Goal: Contribute content: Add original content to the website for others to see

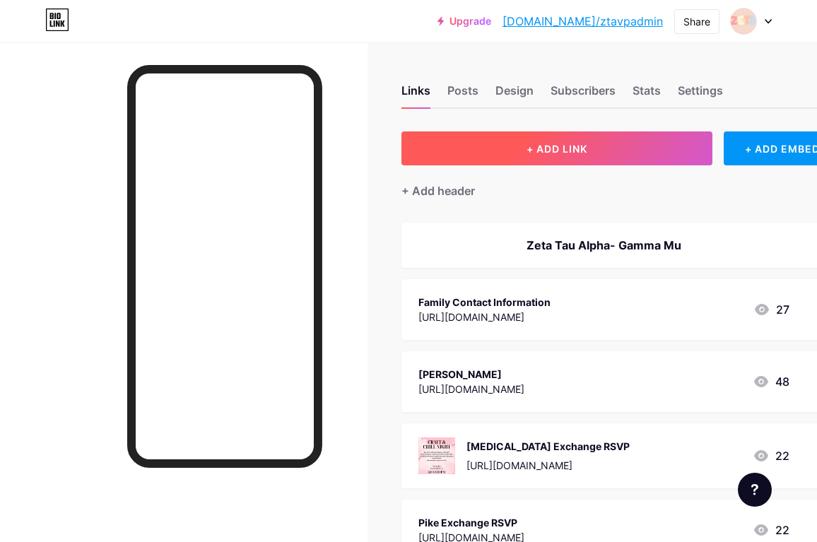
click at [540, 158] on button "+ ADD LINK" at bounding box center [556, 148] width 311 height 34
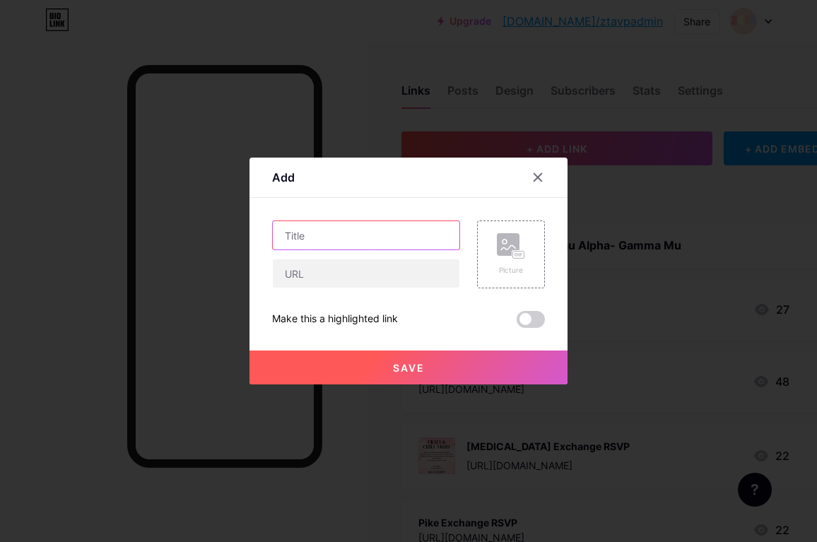
click at [428, 235] on input "text" at bounding box center [366, 235] width 186 height 28
type input "CPC Hardship Fund"
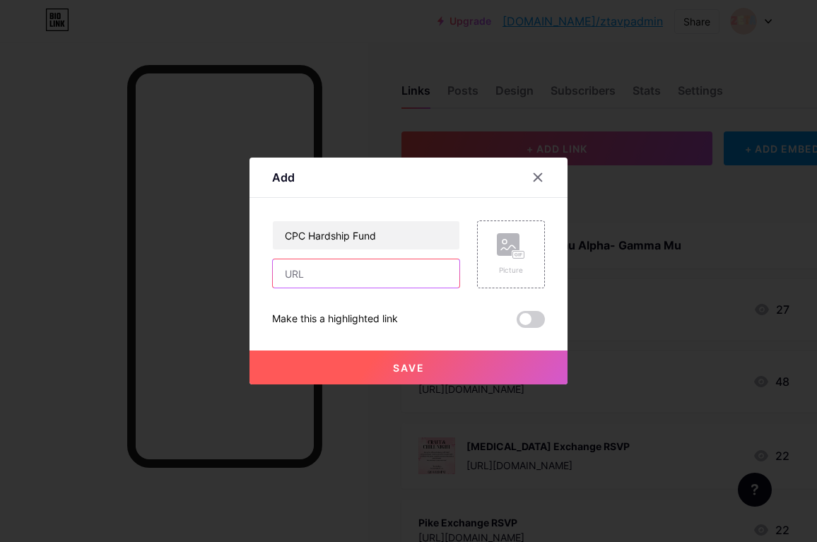
click at [361, 274] on input "text" at bounding box center [366, 273] width 186 height 28
paste input "[URL][DOMAIN_NAME]"
type input "[URL][DOMAIN_NAME]"
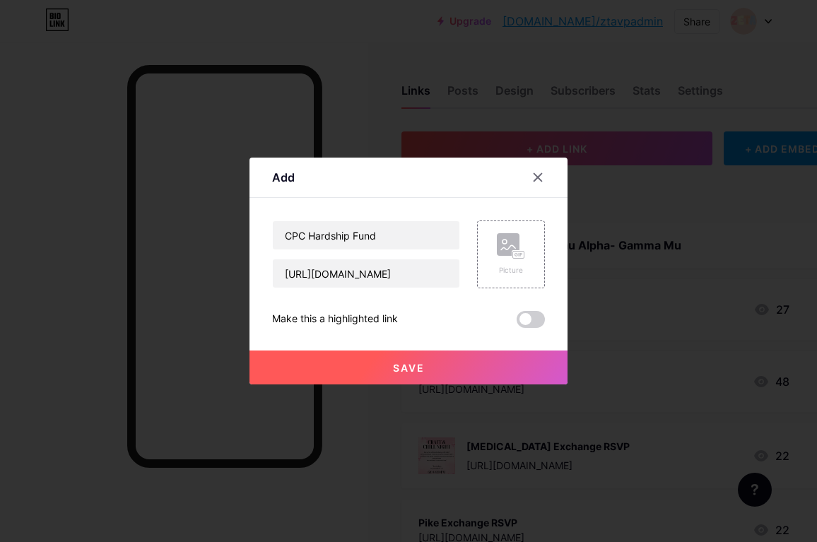
click at [415, 362] on span "Save" at bounding box center [409, 368] width 32 height 12
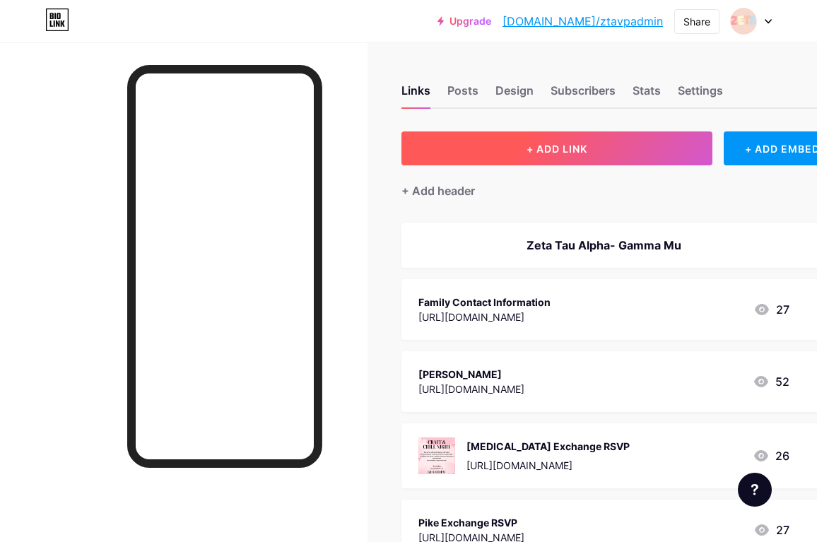
click at [482, 158] on button "+ ADD LINK" at bounding box center [556, 148] width 311 height 34
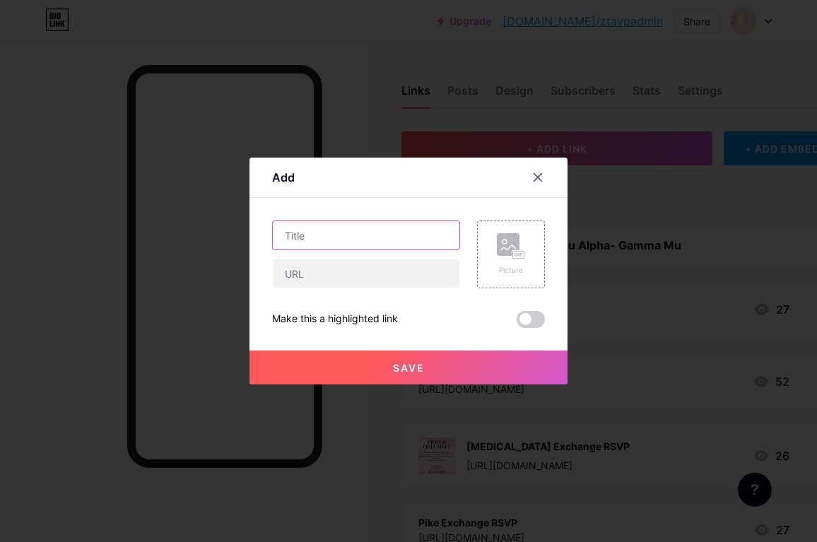
click at [412, 243] on input "text" at bounding box center [366, 235] width 186 height 28
type input "Overnight Sisterhood"
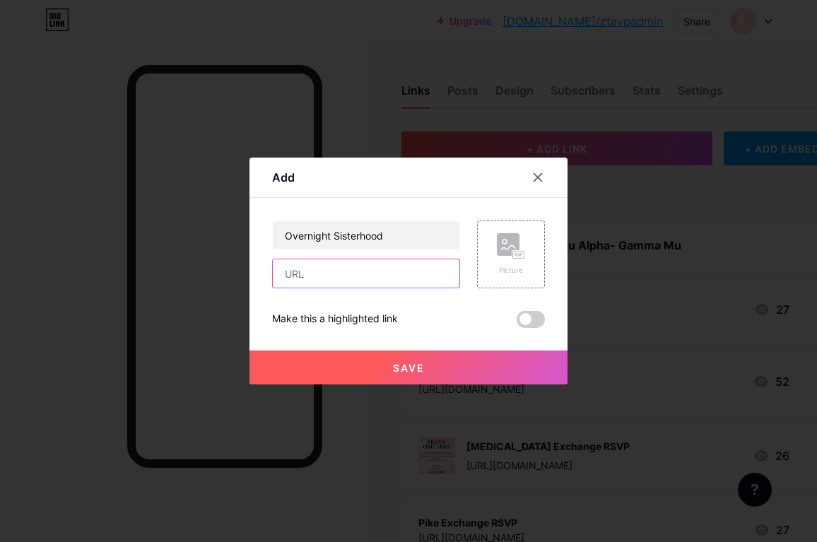
click at [413, 271] on input "text" at bounding box center [366, 273] width 186 height 28
paste input "[URL][DOMAIN_NAME]"
type input "[URL][DOMAIN_NAME]"
click at [412, 373] on span "Save" at bounding box center [409, 368] width 32 height 12
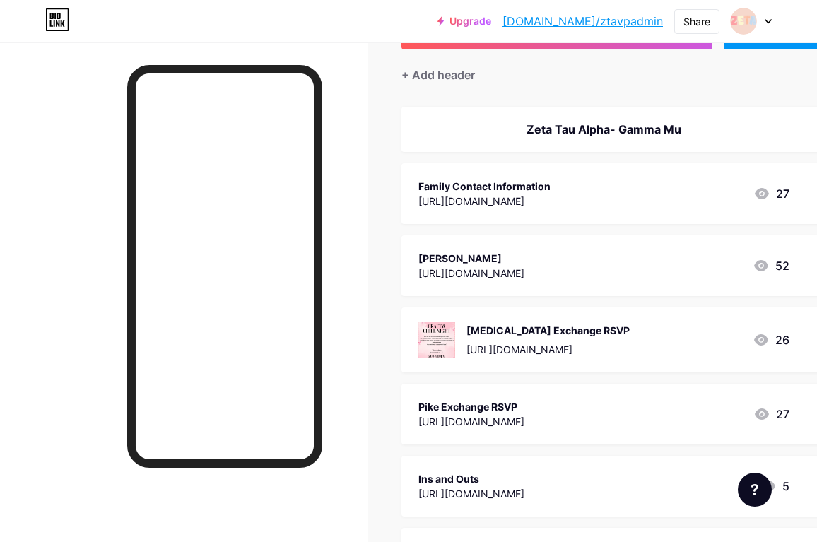
scroll to position [112, 0]
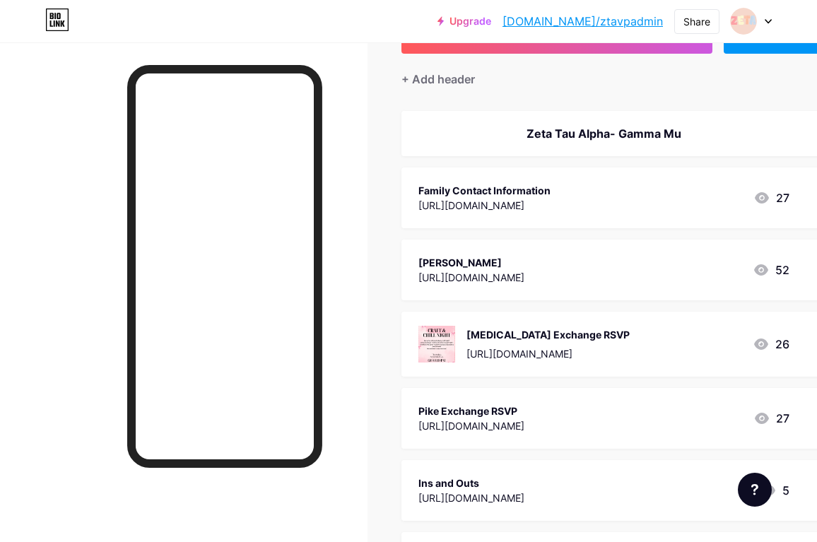
click at [460, 262] on div "[PERSON_NAME]" at bounding box center [471, 262] width 106 height 15
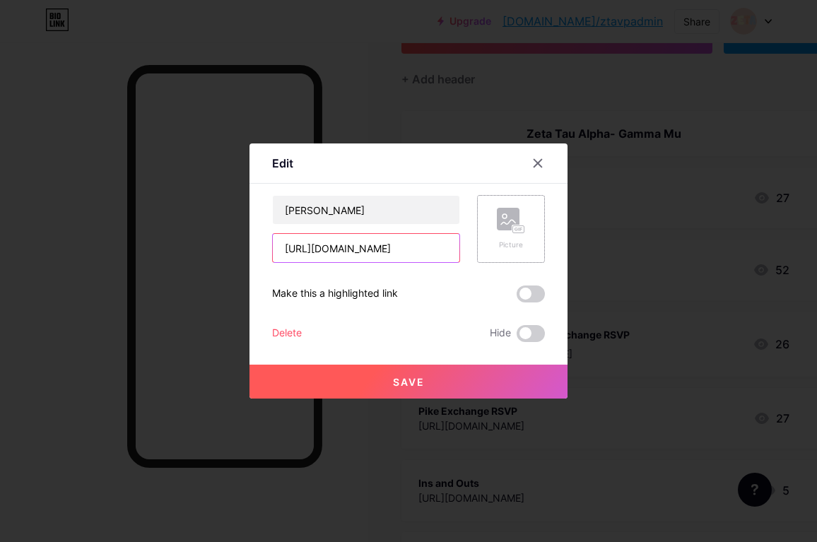
scroll to position [0, 389]
drag, startPoint x: 284, startPoint y: 246, endPoint x: 484, endPoint y: 246, distance: 199.9
click at [484, 246] on div "[PERSON_NAME] [URL][DOMAIN_NAME] Picture" at bounding box center [408, 229] width 273 height 68
